Goal: Task Accomplishment & Management: Use online tool/utility

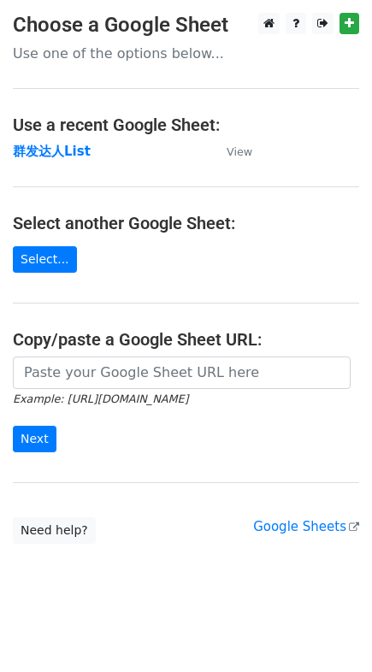
click at [58, 154] on strong "群发达人List" at bounding box center [52, 151] width 78 height 15
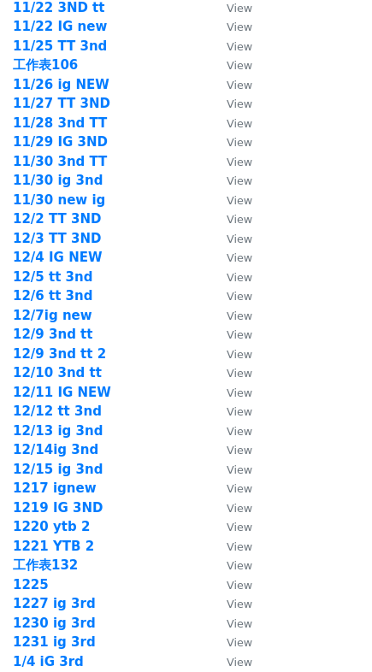
scroll to position [2406, 0]
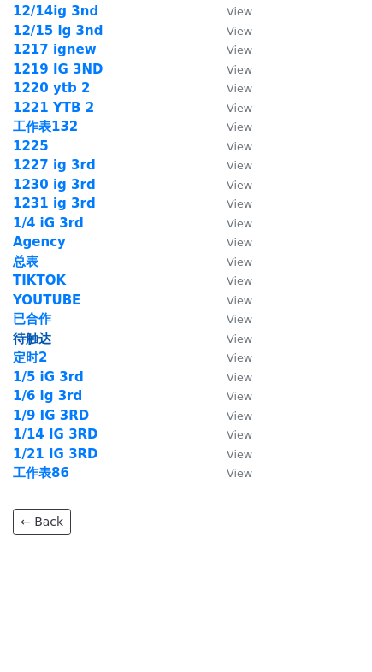
click at [38, 340] on strong "待触达" at bounding box center [32, 338] width 38 height 15
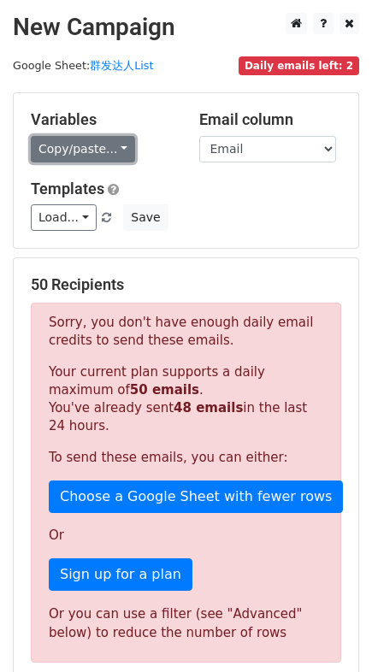
click at [106, 151] on link "Copy/paste..." at bounding box center [83, 149] width 104 height 27
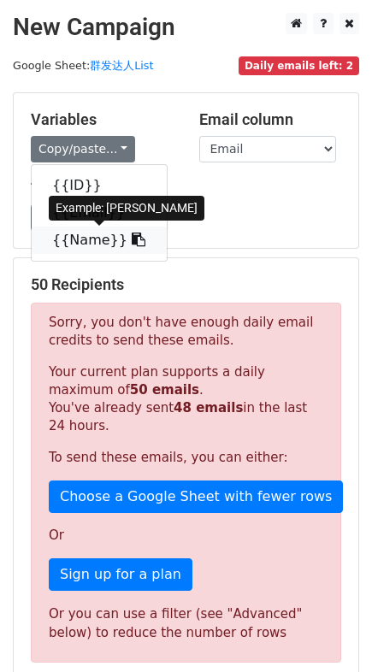
drag, startPoint x: 120, startPoint y: 237, endPoint x: 120, endPoint y: 249, distance: 12.0
click at [132, 238] on icon at bounding box center [139, 240] width 14 height 14
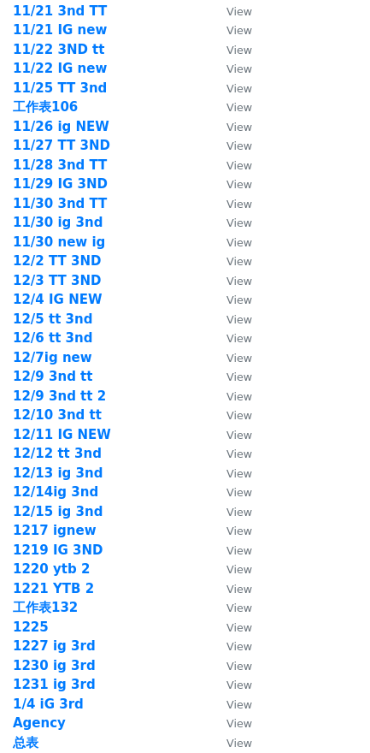
scroll to position [2280, 0]
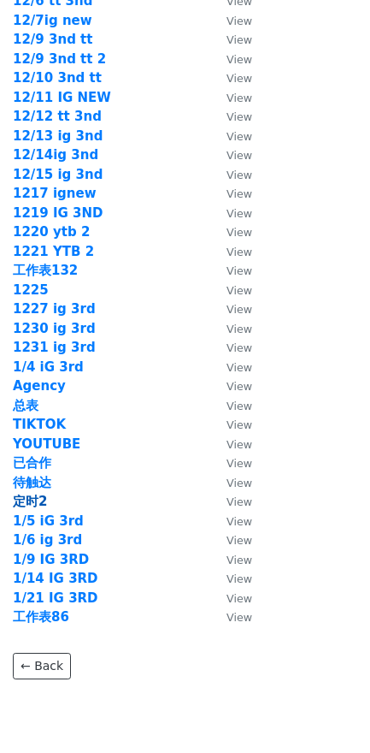
click at [41, 494] on strong "定时2" at bounding box center [30, 501] width 34 height 15
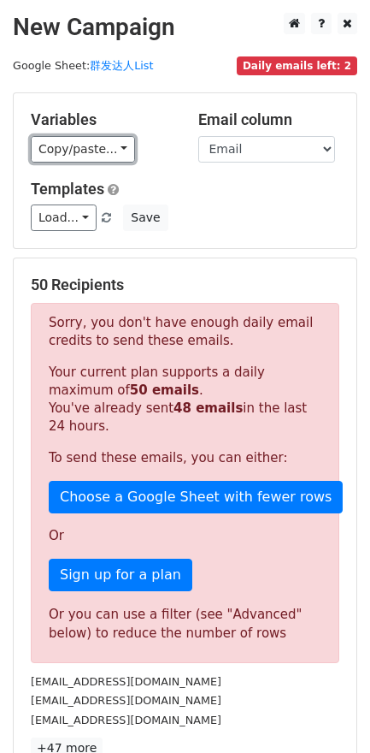
drag, startPoint x: 105, startPoint y: 154, endPoint x: 114, endPoint y: 178, distance: 25.4
click at [105, 154] on link "Copy/paste..." at bounding box center [83, 149] width 104 height 27
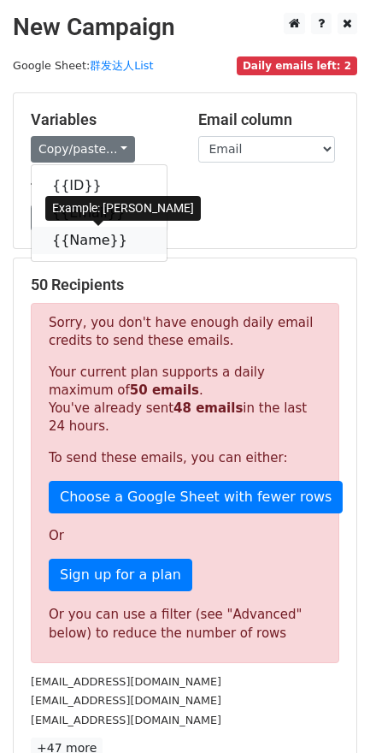
drag, startPoint x: 97, startPoint y: 238, endPoint x: 14, endPoint y: 255, distance: 84.7
click at [96, 238] on link "{{Name}}" at bounding box center [99, 240] width 135 height 27
